Goal: Complete application form

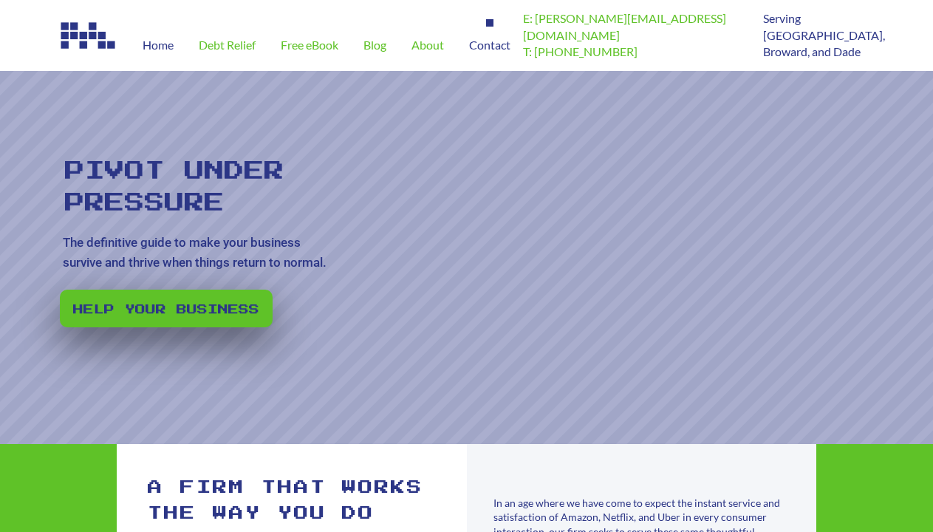
click at [493, 45] on span "Contact" at bounding box center [489, 45] width 41 height 12
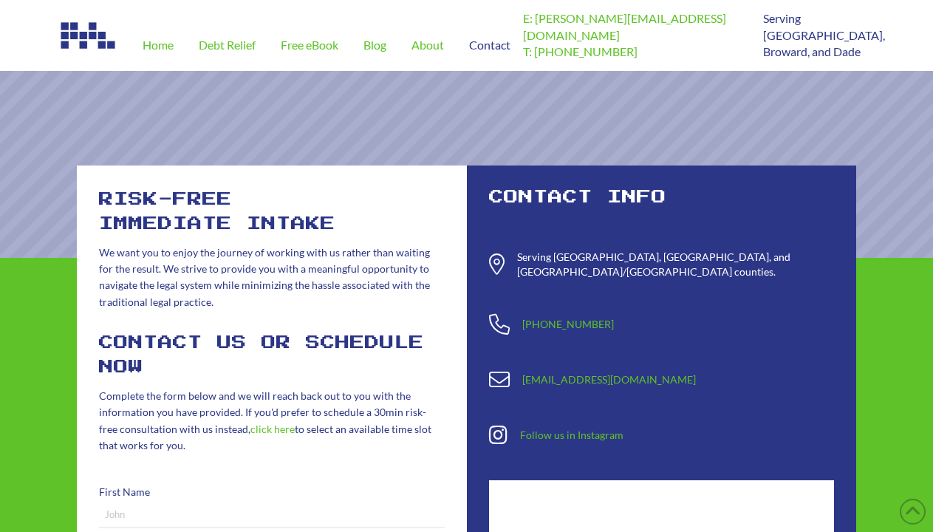
scroll to position [483, 0]
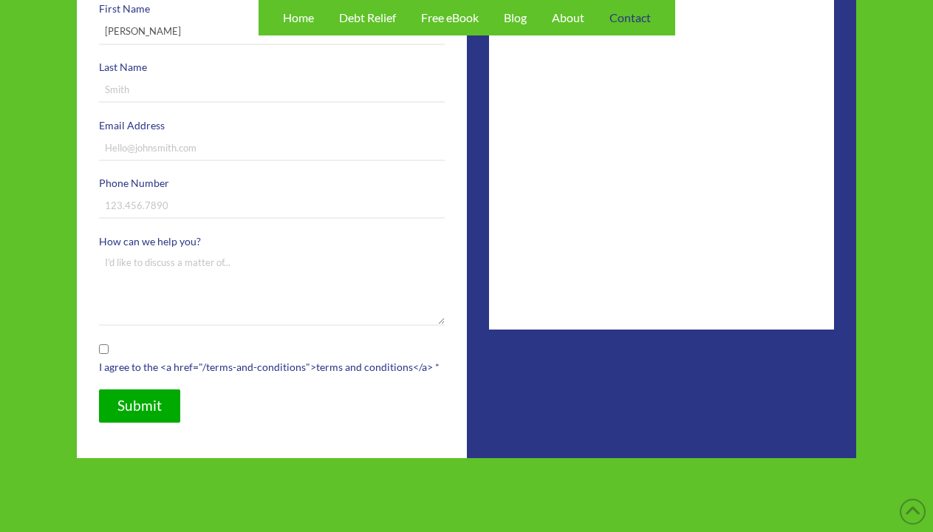
type input "[PERSON_NAME]"
type input "Fishmen"
type input "[EMAIL_ADDRESS][DOMAIN_NAME]"
type input "8675551212"
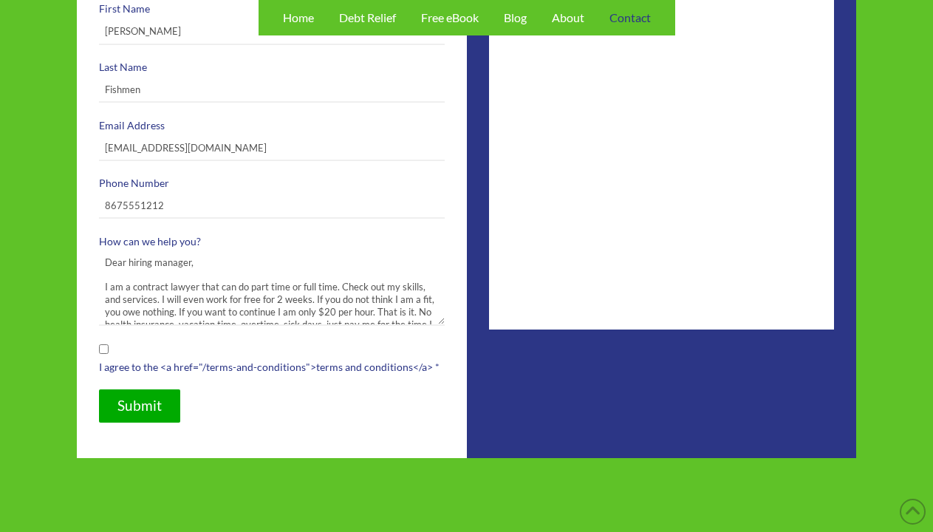
type textarea "Dear hiring manager, I am a contract lawyer that can do part time or full time.…"
click at [103, 349] on input "I agree to the <a href="/terms-and-conditions">terms and conditions</a> *" at bounding box center [104, 349] width 10 height 10
checkbox input "true"
